Goal: Task Accomplishment & Management: Manage account settings

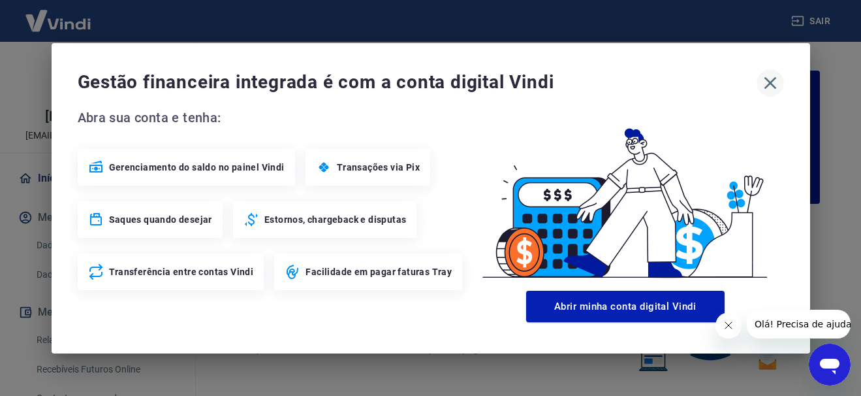
click at [773, 82] on icon "button" at bounding box center [770, 82] width 21 height 21
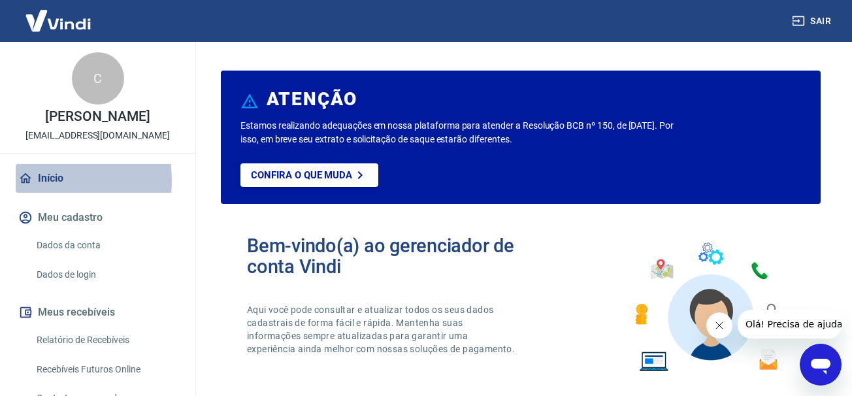
click at [46, 180] on link "Início" at bounding box center [98, 178] width 164 height 29
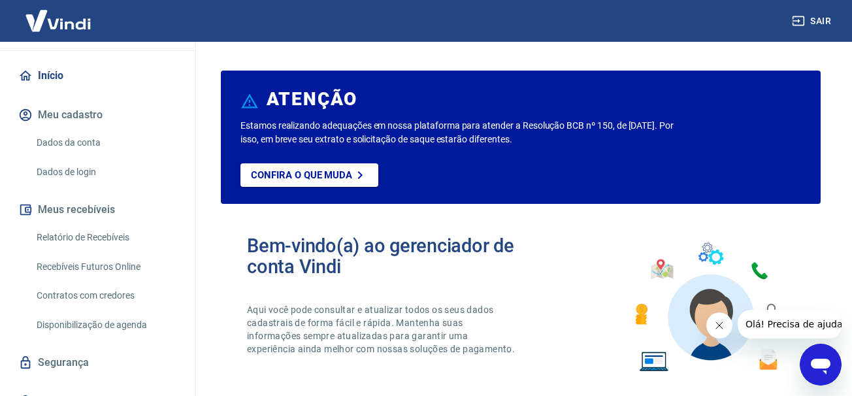
scroll to position [123, 0]
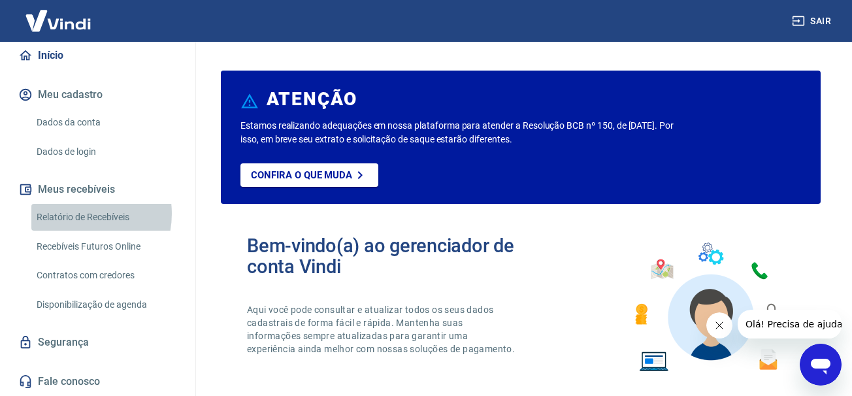
click at [74, 214] on link "Relatório de Recebíveis" at bounding box center [105, 217] width 148 height 27
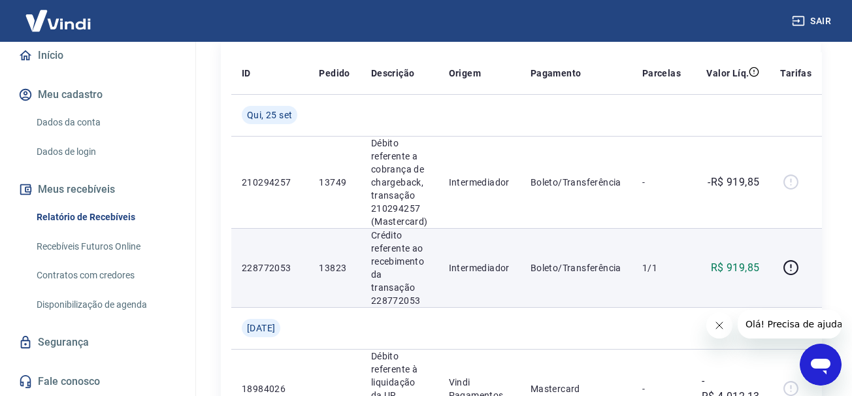
scroll to position [196, 0]
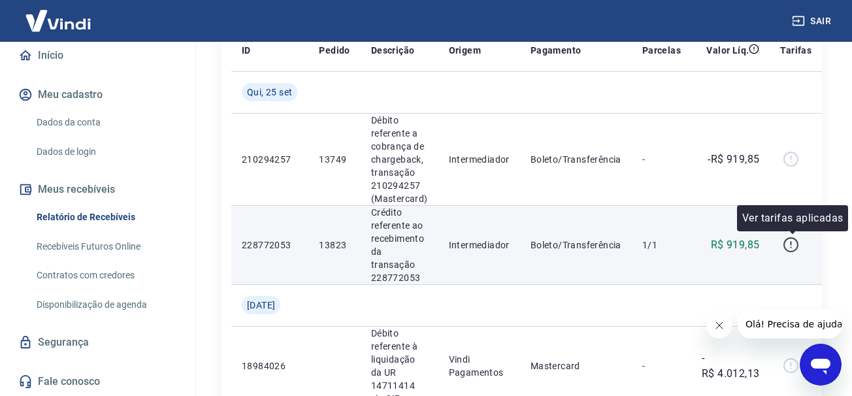
click at [791, 246] on icon "button" at bounding box center [790, 244] width 16 height 16
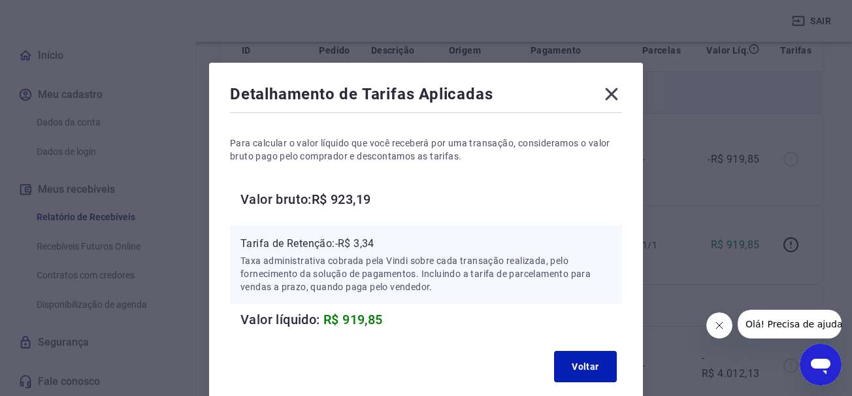
click at [611, 89] on icon at bounding box center [611, 94] width 21 height 21
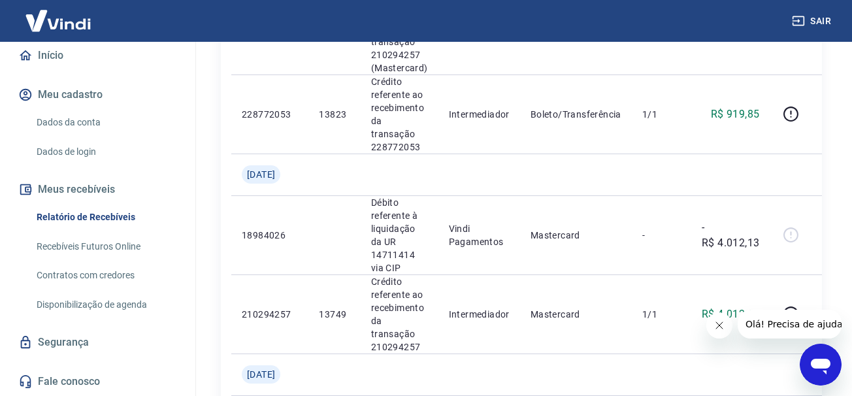
scroll to position [57, 0]
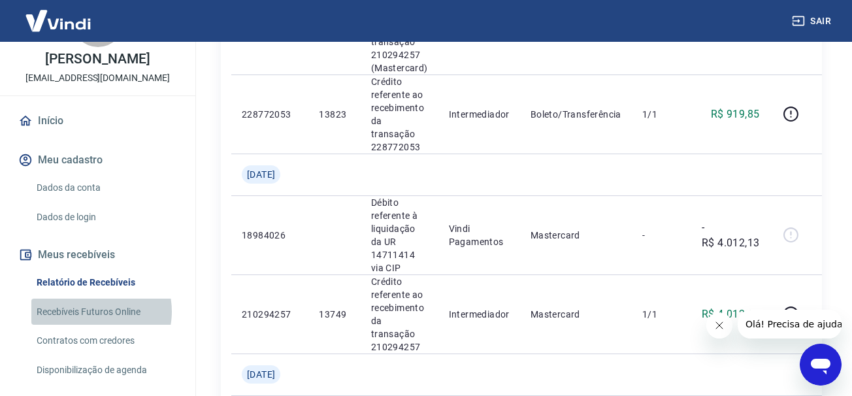
click at [90, 311] on link "Recebíveis Futuros Online" at bounding box center [105, 311] width 148 height 27
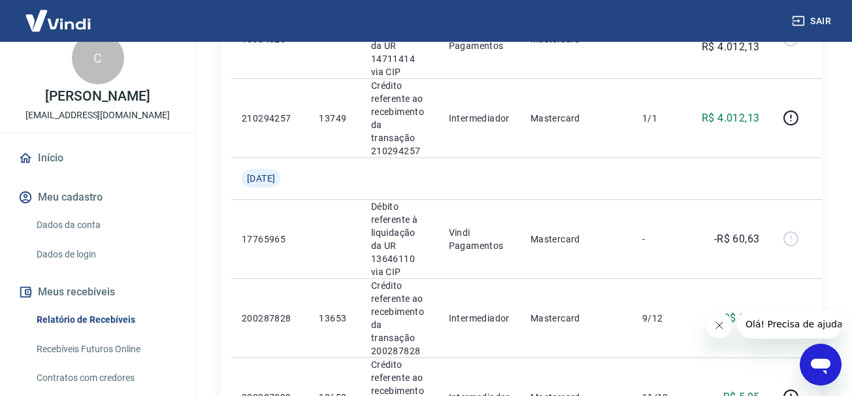
scroll to position [0, 0]
